Goal: Task Accomplishment & Management: Use online tool/utility

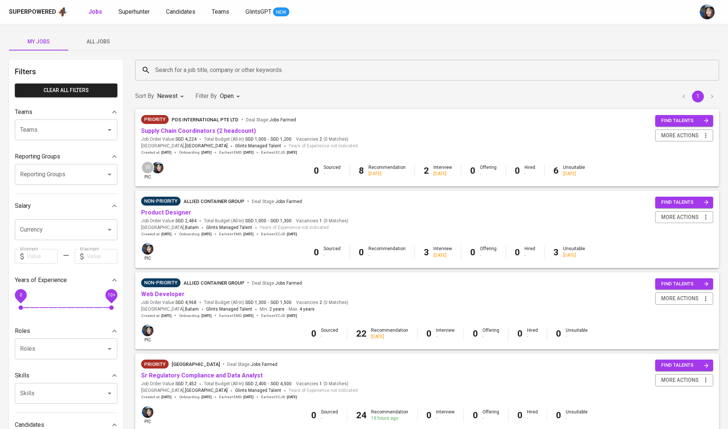
click at [112, 36] on button "All Jobs" at bounding box center [97, 42] width 59 height 18
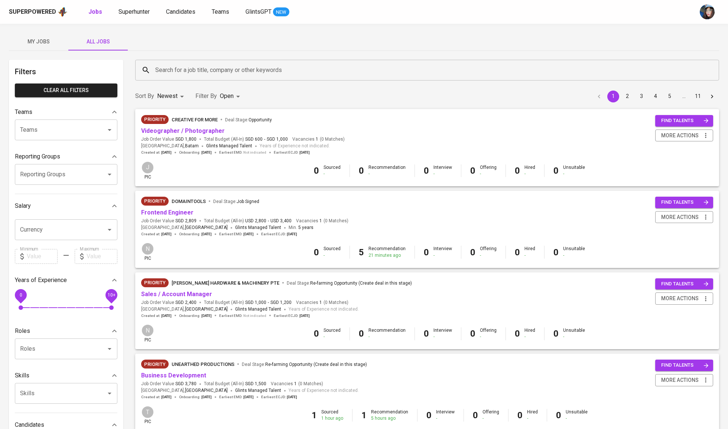
click at [177, 64] on input "Search for a job title, company or other keywords" at bounding box center [428, 70] width 551 height 14
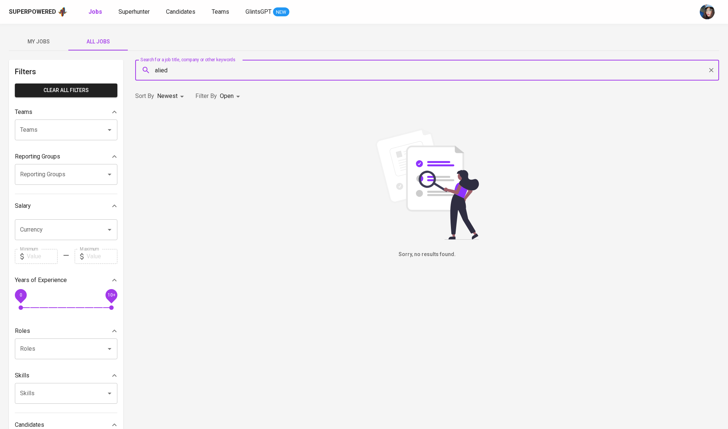
type input "alie"
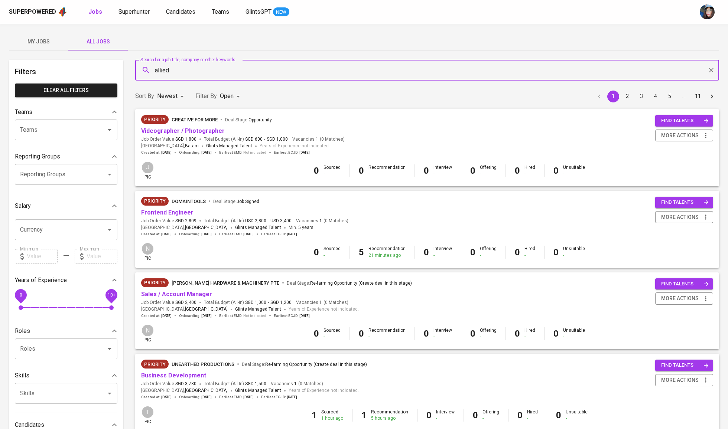
type input "allied"
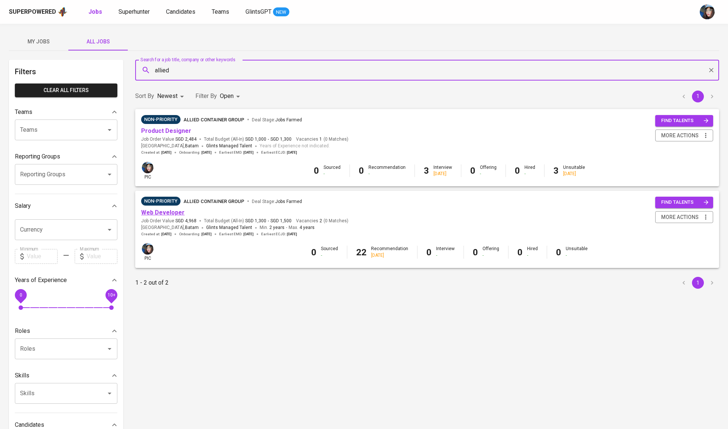
click at [166, 214] on link "Web Developer" at bounding box center [162, 212] width 43 height 7
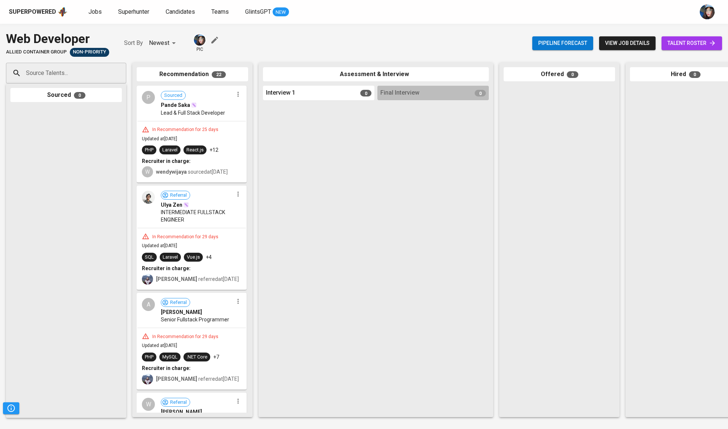
click at [698, 46] on span "talent roster" at bounding box center [691, 43] width 49 height 9
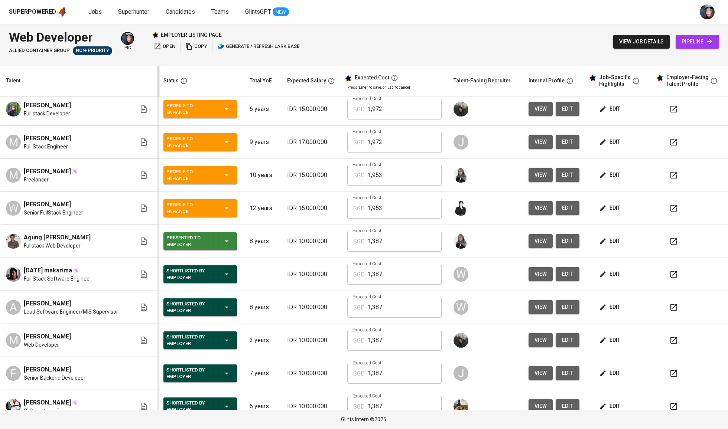
scroll to position [143, 0]
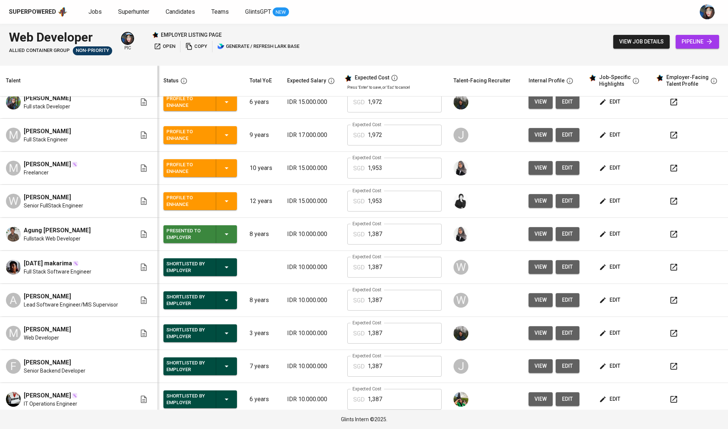
click at [66, 228] on span "Agung Kurnia Robbi" at bounding box center [57, 230] width 67 height 9
copy span "Agung Kurnia Robbi"
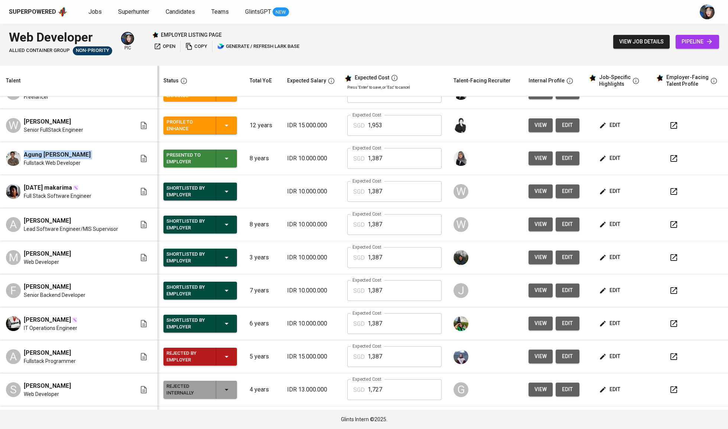
scroll to position [225, 0]
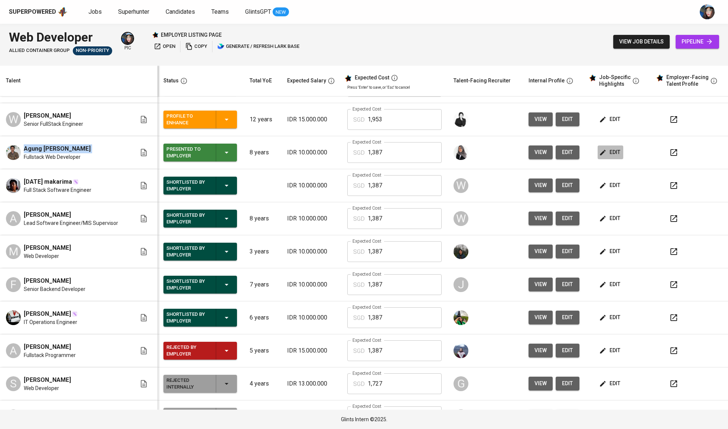
click at [597, 151] on button "edit" at bounding box center [610, 153] width 26 height 14
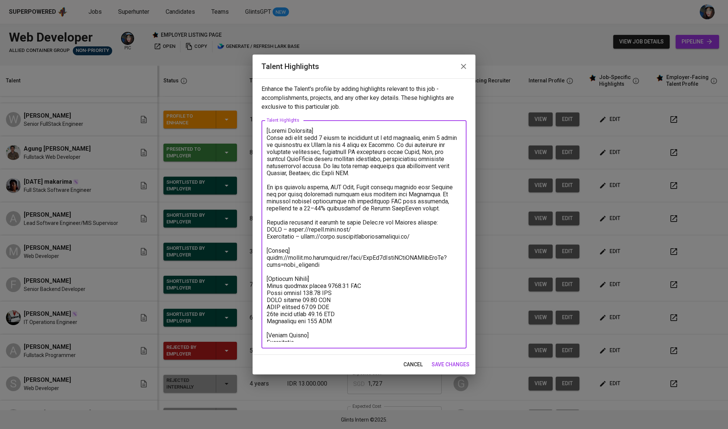
drag, startPoint x: 323, startPoint y: 263, endPoint x: 260, endPoint y: 255, distance: 63.2
click at [260, 255] on div "Enhance the Talent's profile by adding highlights relevant to this job - accomp…" at bounding box center [363, 216] width 223 height 277
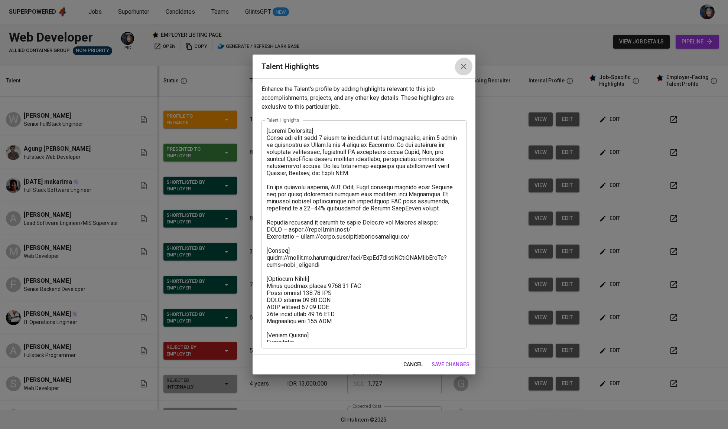
click at [463, 63] on icon "button" at bounding box center [463, 66] width 9 height 9
